Goal: Task Accomplishment & Management: Complete application form

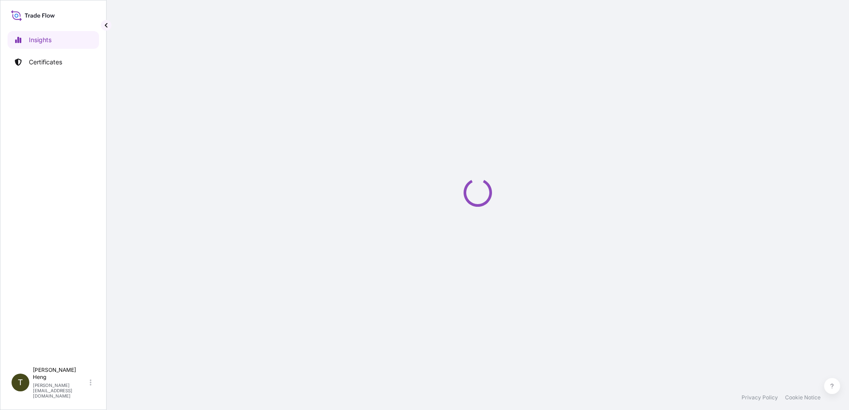
select select "2025"
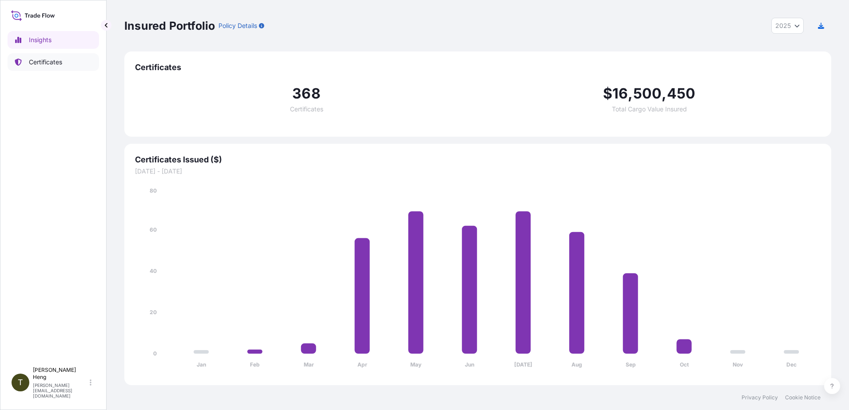
click at [42, 60] on p "Certificates" at bounding box center [45, 62] width 33 height 9
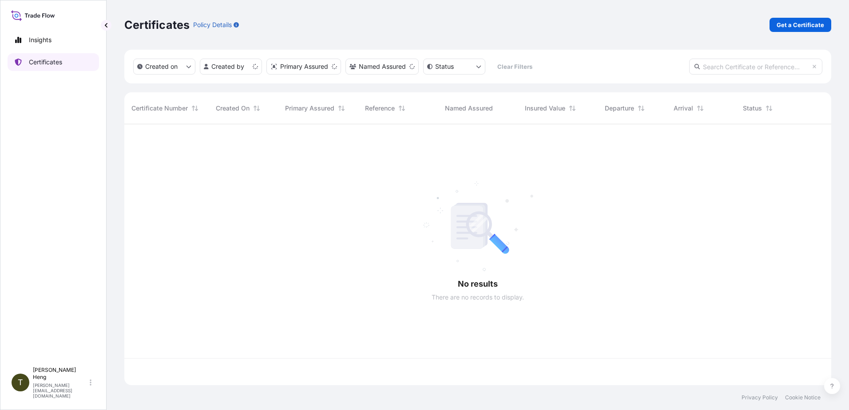
scroll to position [259, 700]
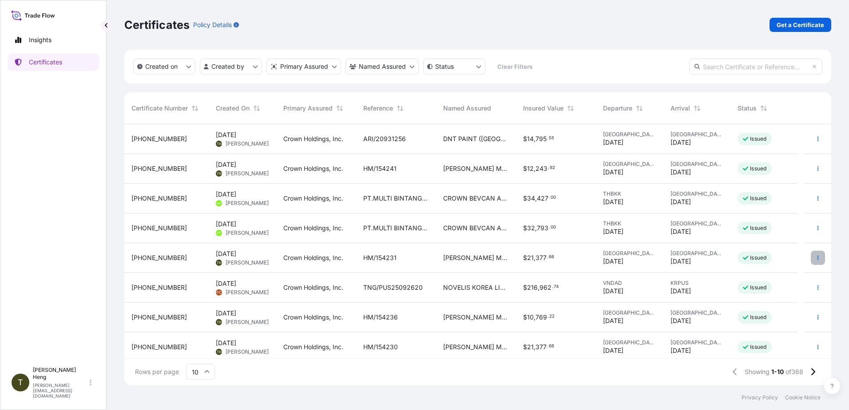
click at [815, 257] on icon "button" at bounding box center [817, 257] width 5 height 5
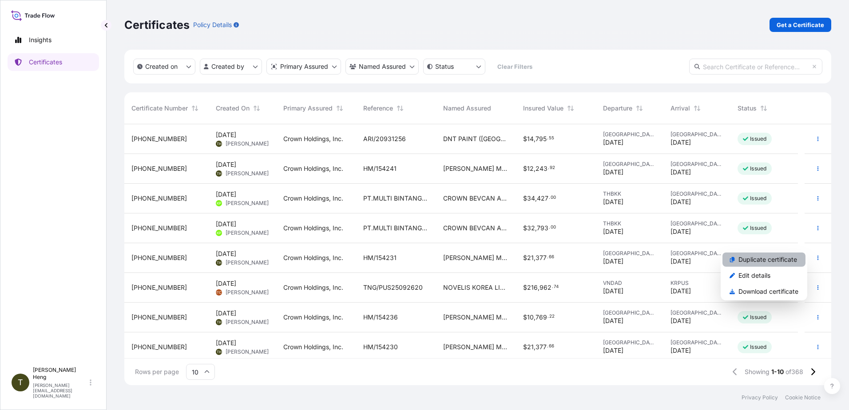
click at [761, 261] on p "Duplicate certificate" at bounding box center [767, 259] width 59 height 9
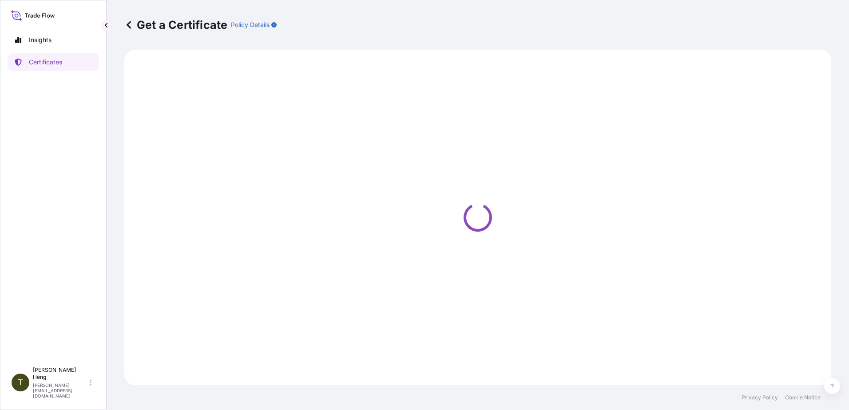
select select "Road"
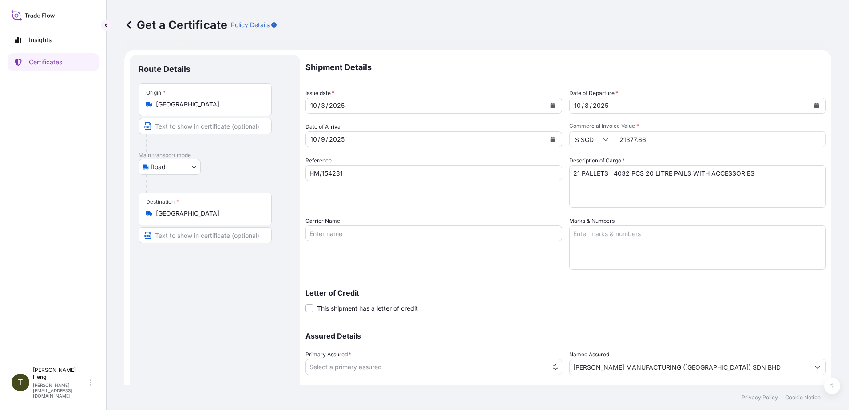
select select "31483"
click at [352, 171] on input "HM/154231" at bounding box center [433, 173] width 257 height 16
type input "HM/154232"
click at [550, 103] on icon "Calendar" at bounding box center [552, 105] width 5 height 5
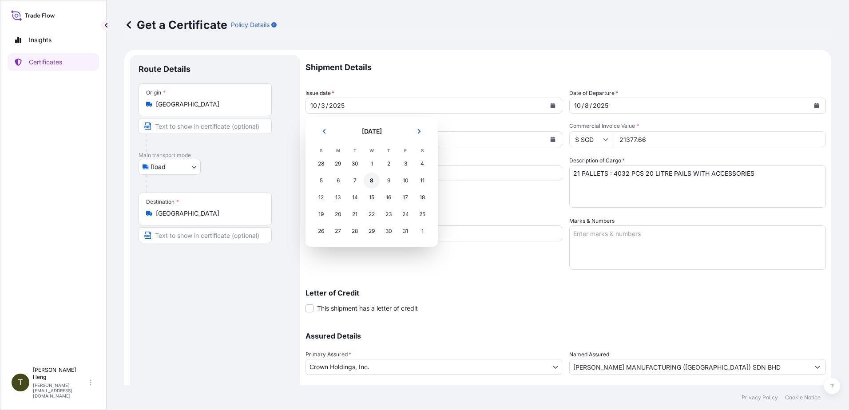
click at [372, 180] on div "8" at bounding box center [372, 181] width 16 height 16
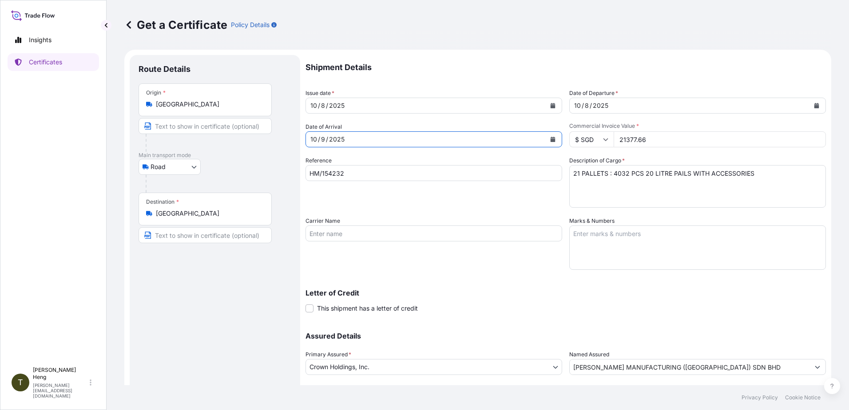
click at [550, 138] on icon "Calendar" at bounding box center [552, 139] width 5 height 5
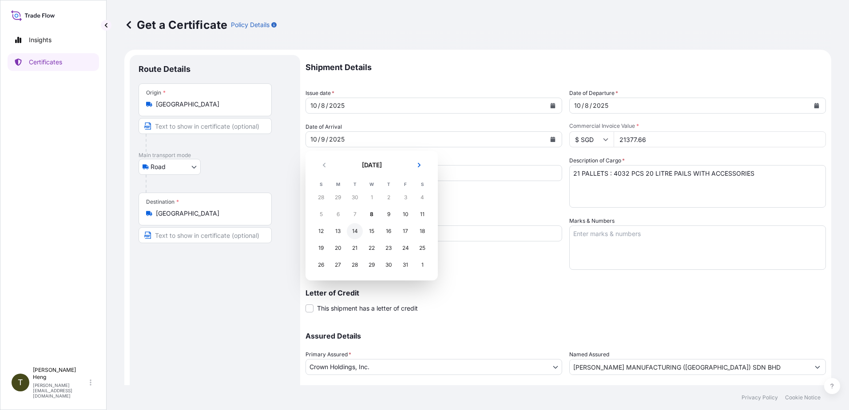
click at [356, 229] on div "14" at bounding box center [355, 231] width 16 height 16
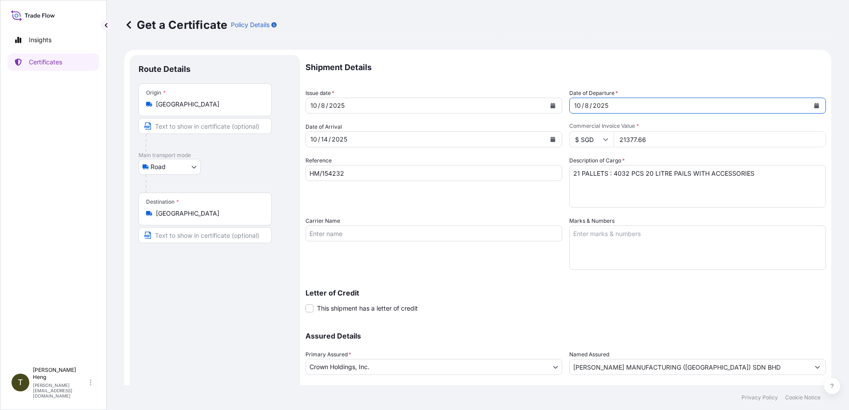
click at [809, 105] on button "Calendar" at bounding box center [816, 106] width 14 height 14
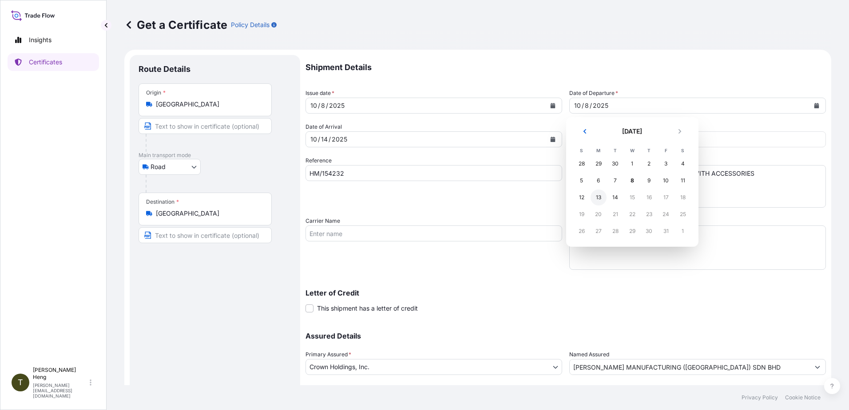
click at [600, 197] on div "13" at bounding box center [598, 198] width 16 height 16
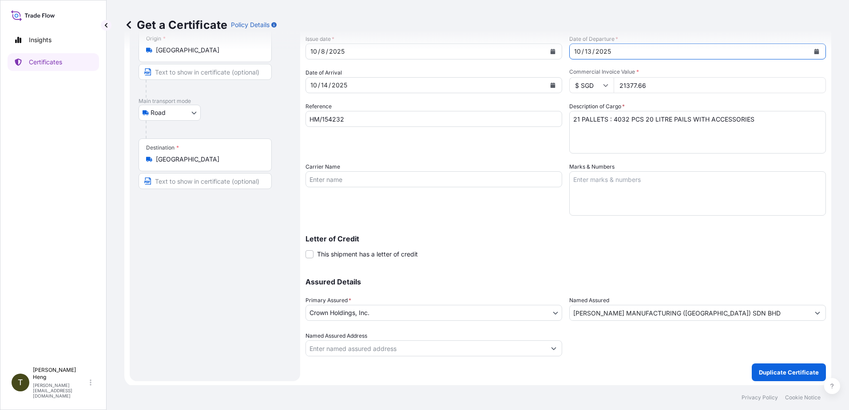
scroll to position [55, 0]
click at [753, 372] on button "Duplicate Certificate" at bounding box center [788, 371] width 74 height 18
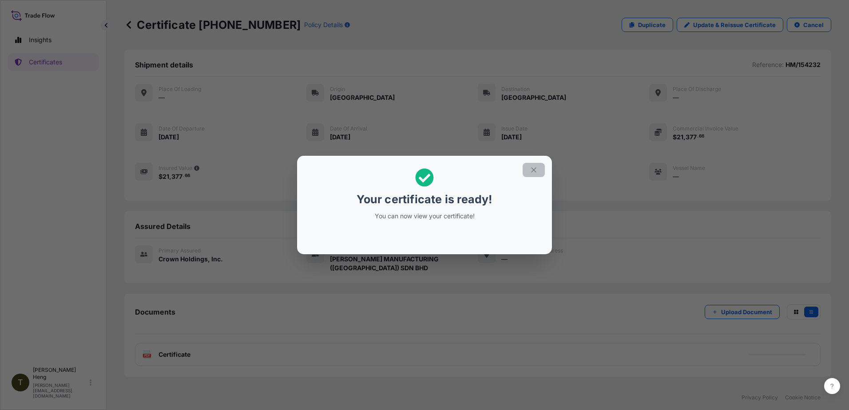
click at [530, 174] on icon "button" at bounding box center [534, 170] width 8 height 8
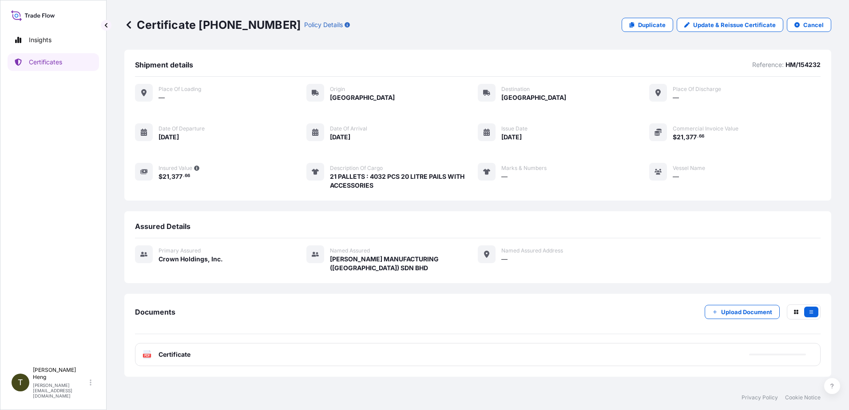
click at [146, 356] on text "PDF" at bounding box center [147, 355] width 6 height 3
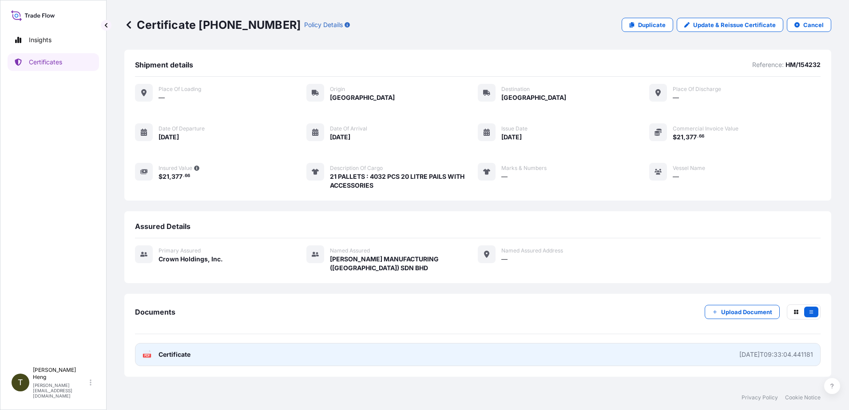
click at [158, 353] on div "PDF Certificate" at bounding box center [166, 354] width 48 height 9
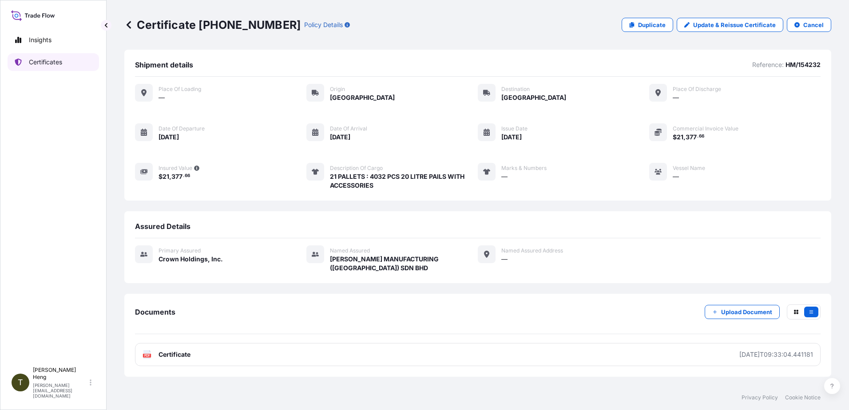
click at [37, 62] on p "Certificates" at bounding box center [45, 62] width 33 height 9
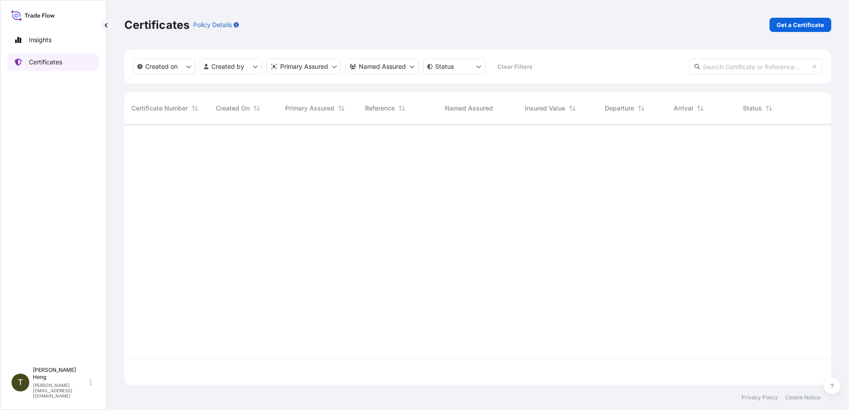
scroll to position [259, 700]
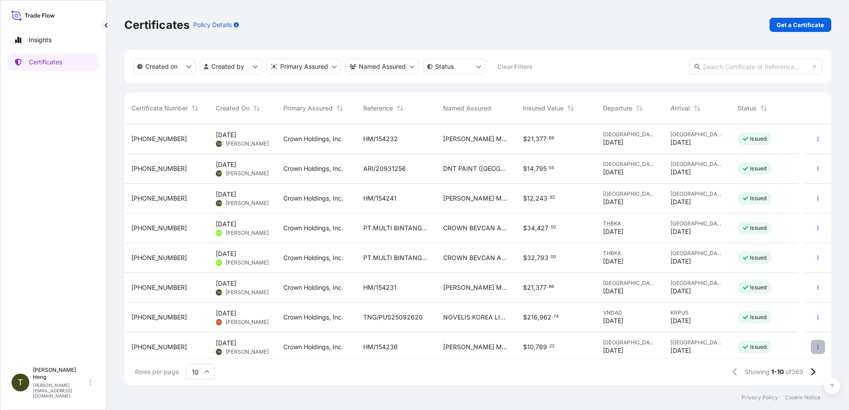
click at [813, 344] on button "button" at bounding box center [818, 347] width 14 height 14
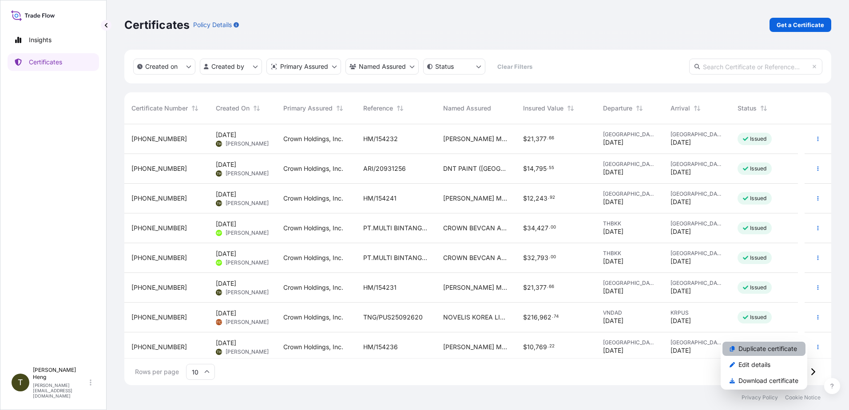
click at [767, 349] on p "Duplicate certificate" at bounding box center [767, 348] width 59 height 9
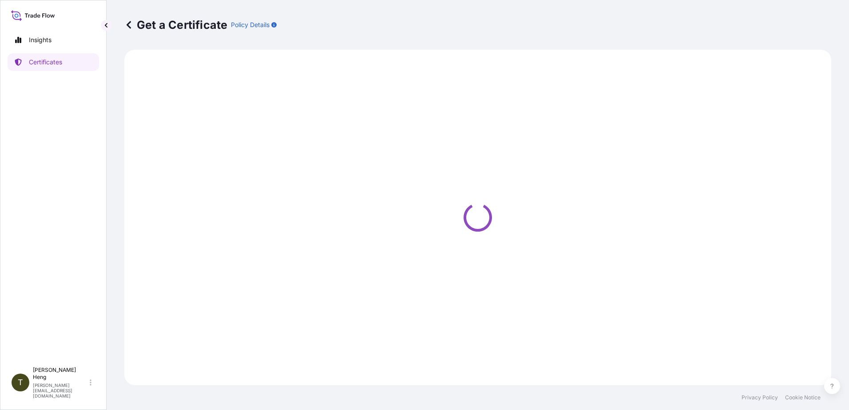
select select "Road"
select select "31483"
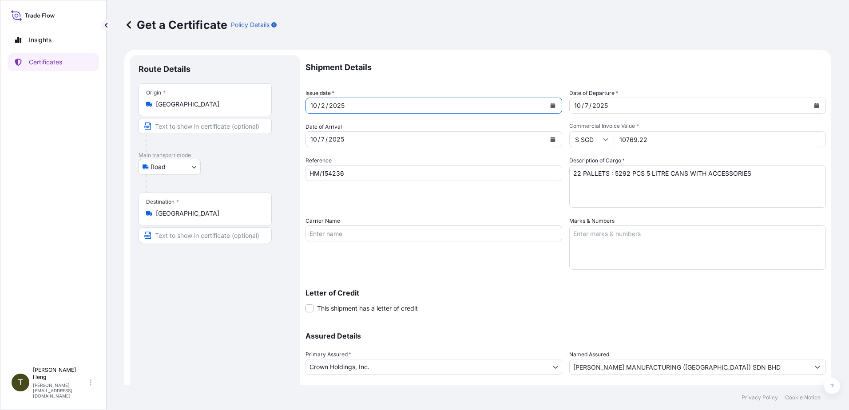
click at [550, 106] on icon "Calendar" at bounding box center [552, 105] width 5 height 5
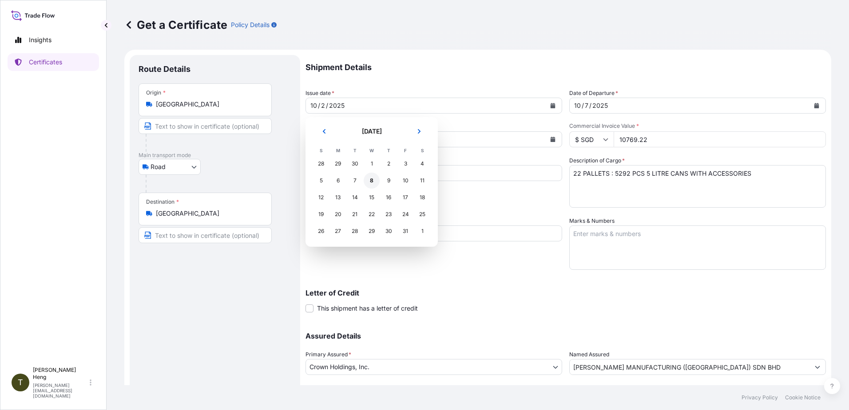
click at [372, 181] on div "8" at bounding box center [372, 181] width 16 height 16
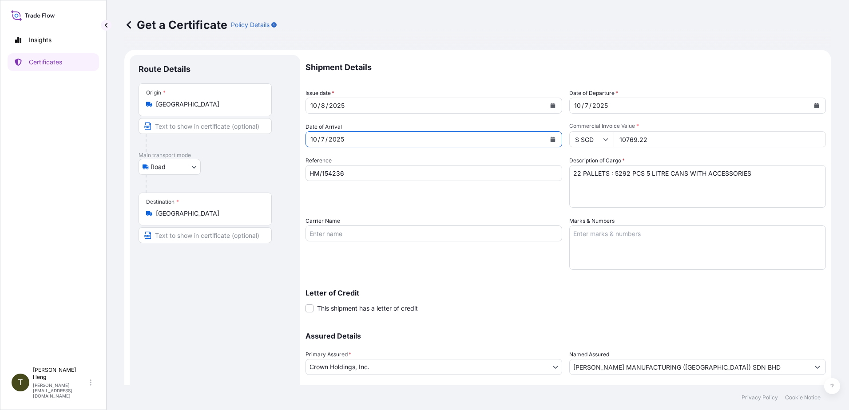
click at [550, 138] on icon "Calendar" at bounding box center [552, 139] width 5 height 5
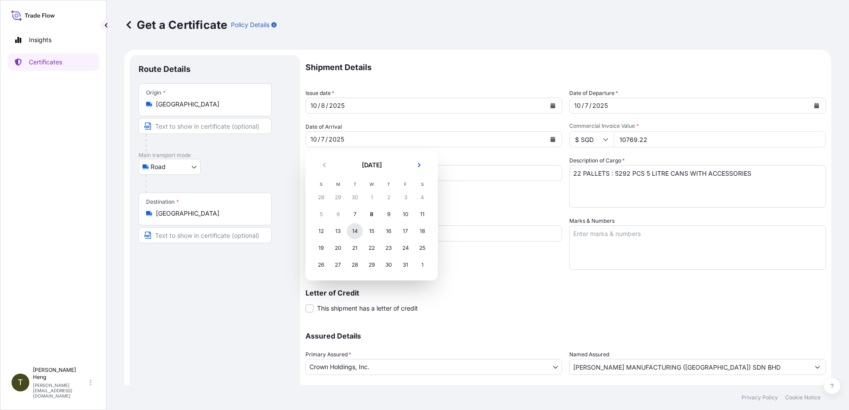
click at [356, 237] on div "14" at bounding box center [355, 231] width 16 height 16
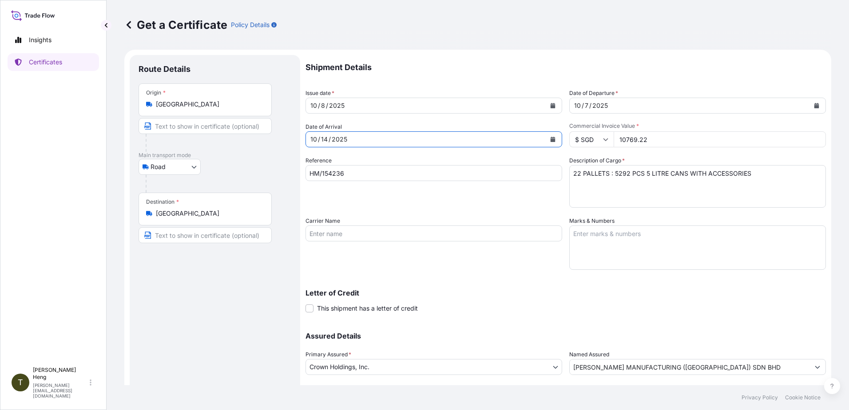
click at [348, 176] on input "HM/154236" at bounding box center [433, 173] width 257 height 16
type input "HM/154237"
click at [814, 103] on icon "Calendar" at bounding box center [816, 105] width 5 height 5
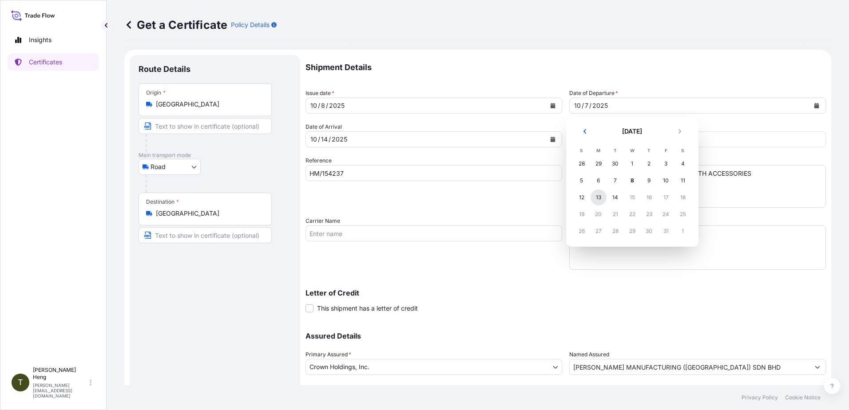
click at [597, 199] on div "13" at bounding box center [598, 198] width 16 height 16
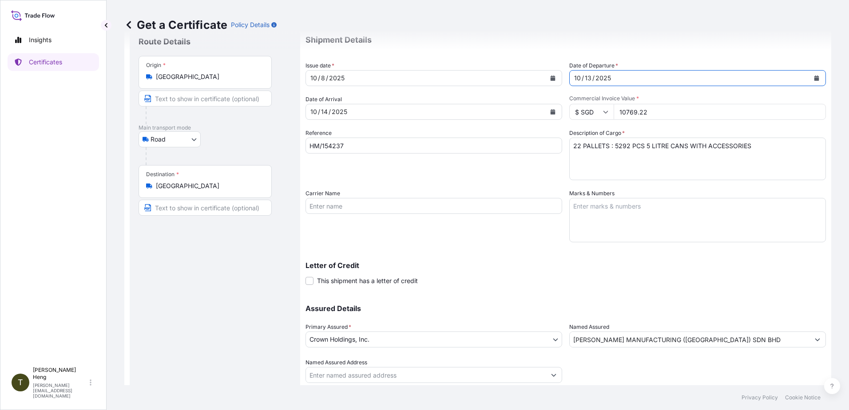
scroll to position [55, 0]
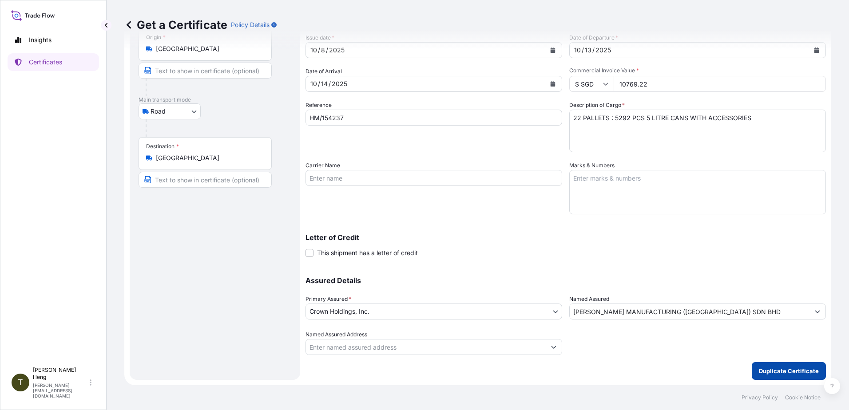
click at [783, 370] on p "Duplicate Certificate" at bounding box center [789, 371] width 60 height 9
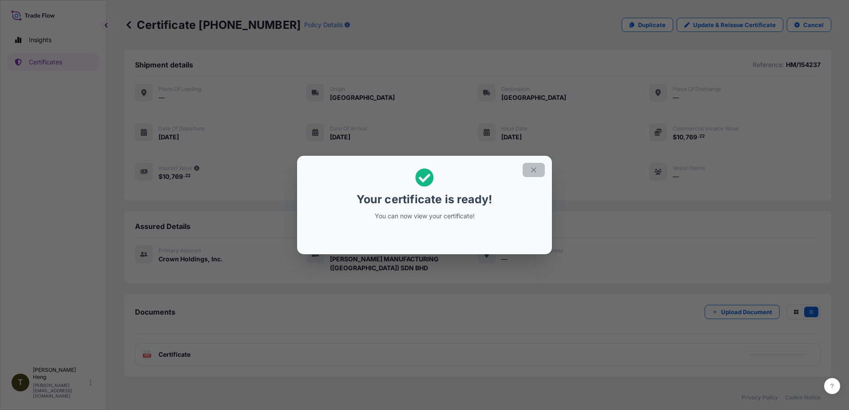
click at [531, 170] on icon "button" at bounding box center [534, 170] width 8 height 8
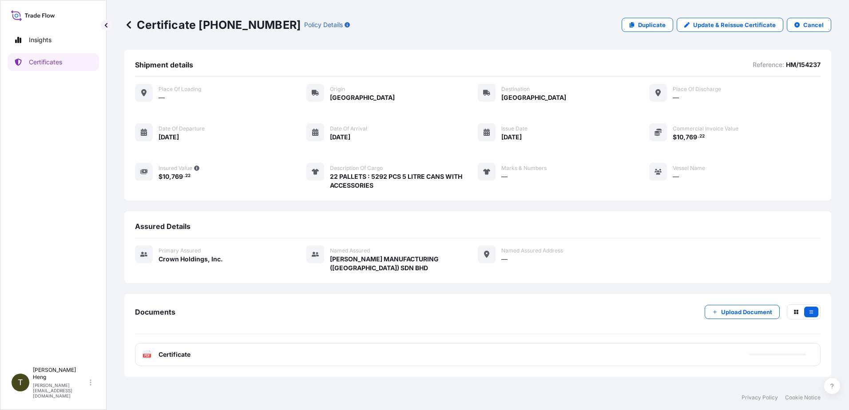
click at [146, 354] on icon at bounding box center [147, 354] width 8 height 9
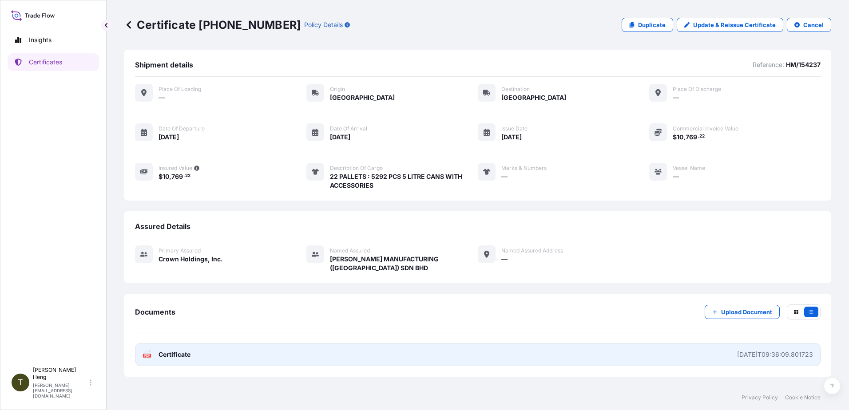
click at [146, 353] on icon at bounding box center [147, 354] width 8 height 9
